Goal: Information Seeking & Learning: Learn about a topic

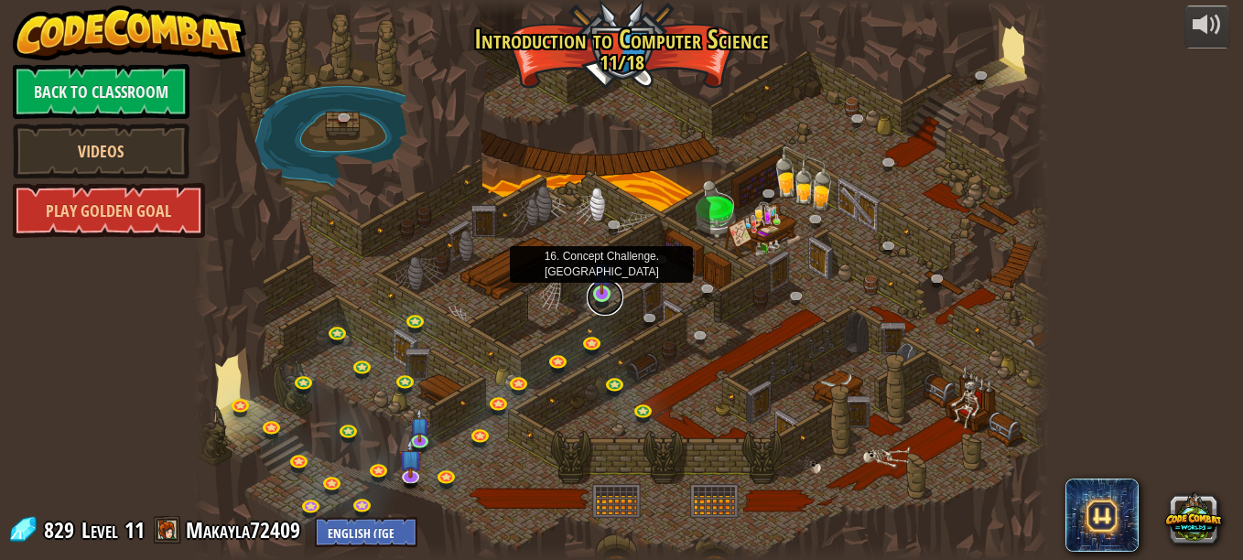
click at [601, 298] on link at bounding box center [605, 297] width 37 height 37
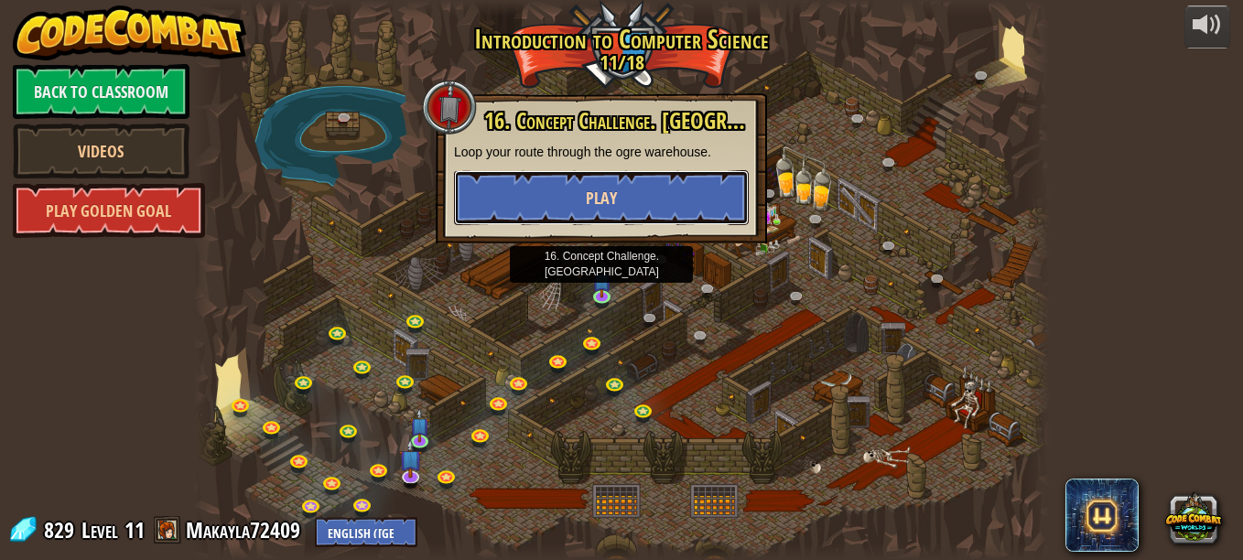
click at [628, 211] on button "Play" at bounding box center [601, 197] width 295 height 55
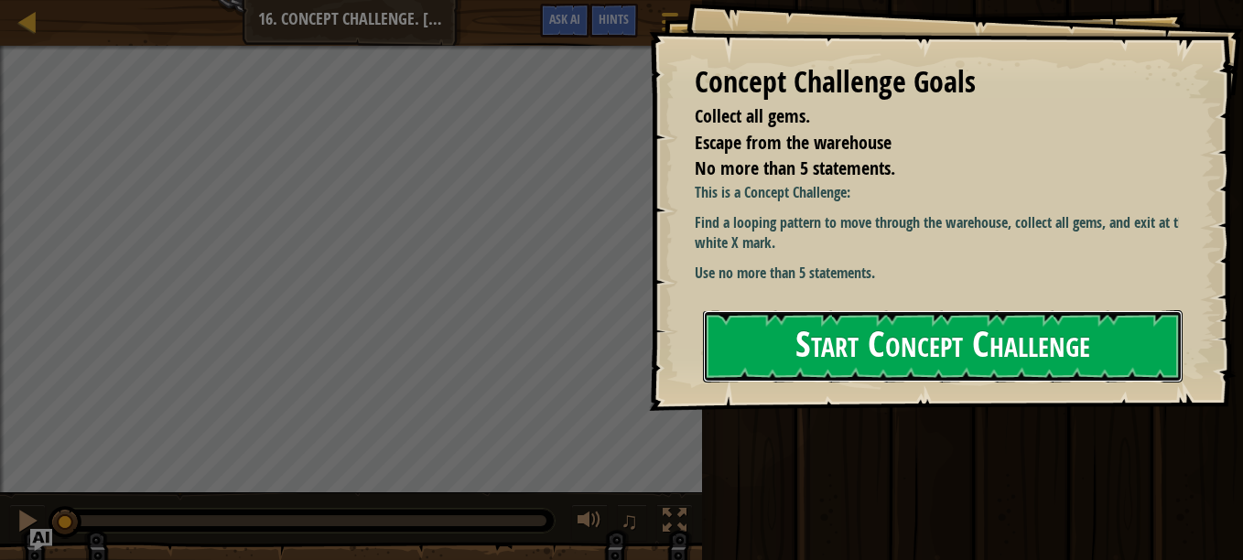
click at [894, 348] on button "Start Concept Challenge" at bounding box center [943, 346] width 480 height 72
